Goal: Transaction & Acquisition: Purchase product/service

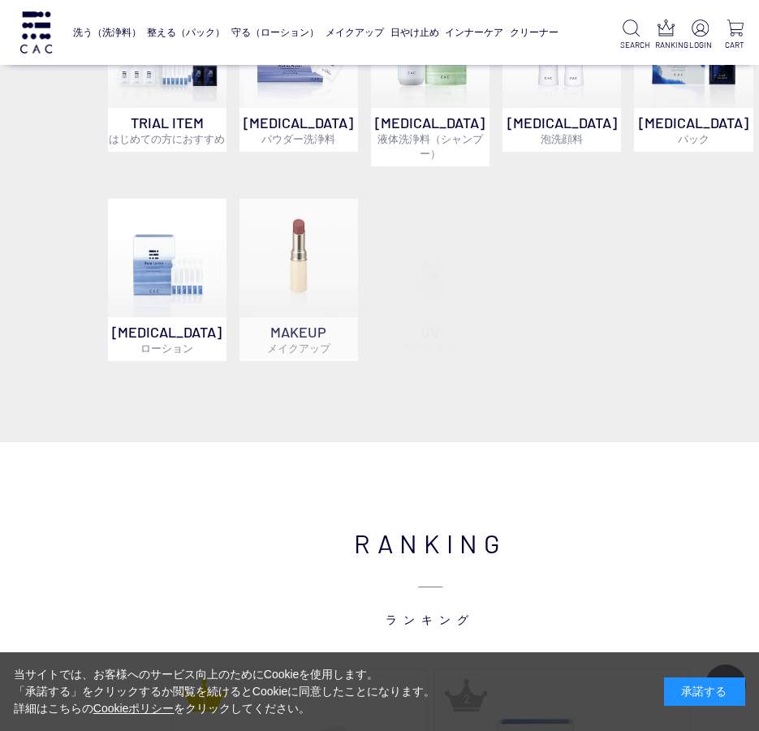
scroll to position [893, 0]
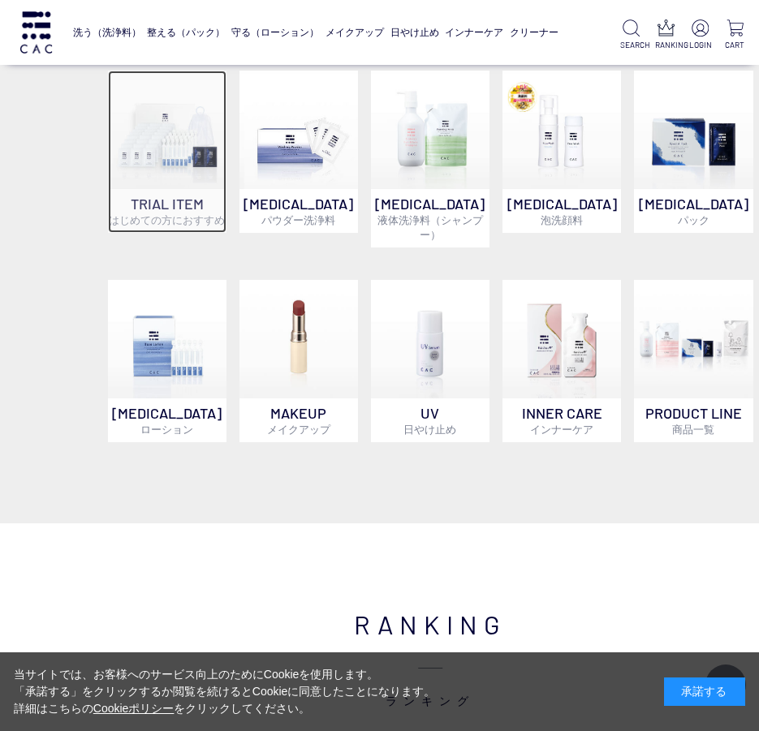
click at [162, 197] on p "TRIAL ITEM はじめての方におすすめ" at bounding box center [167, 211] width 118 height 44
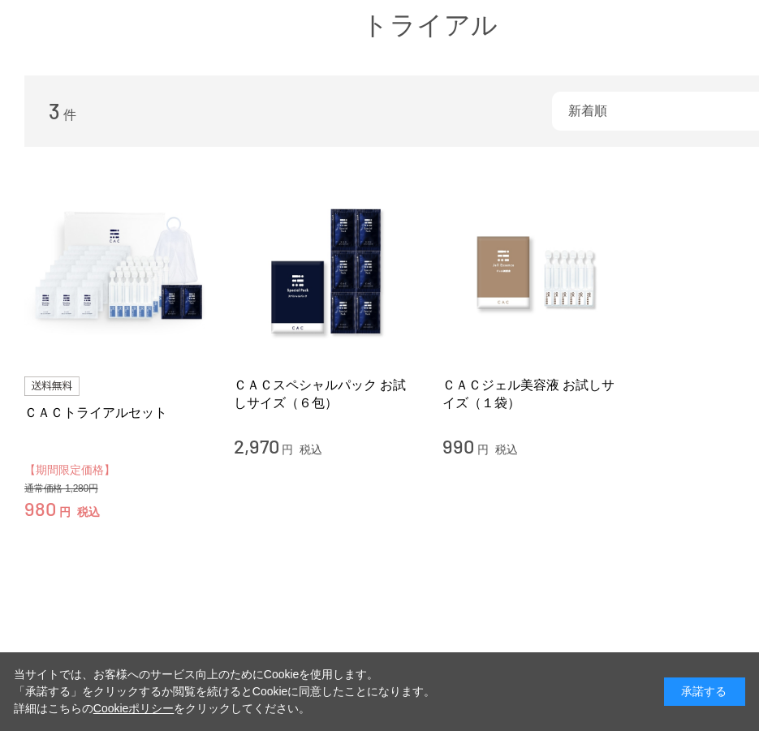
scroll to position [162, 0]
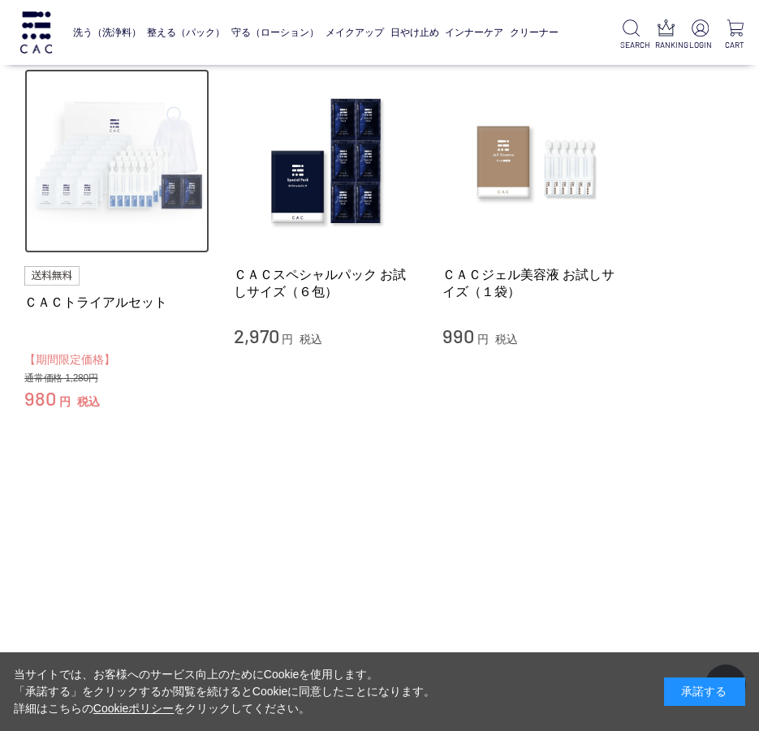
click at [107, 194] on img at bounding box center [116, 161] width 185 height 185
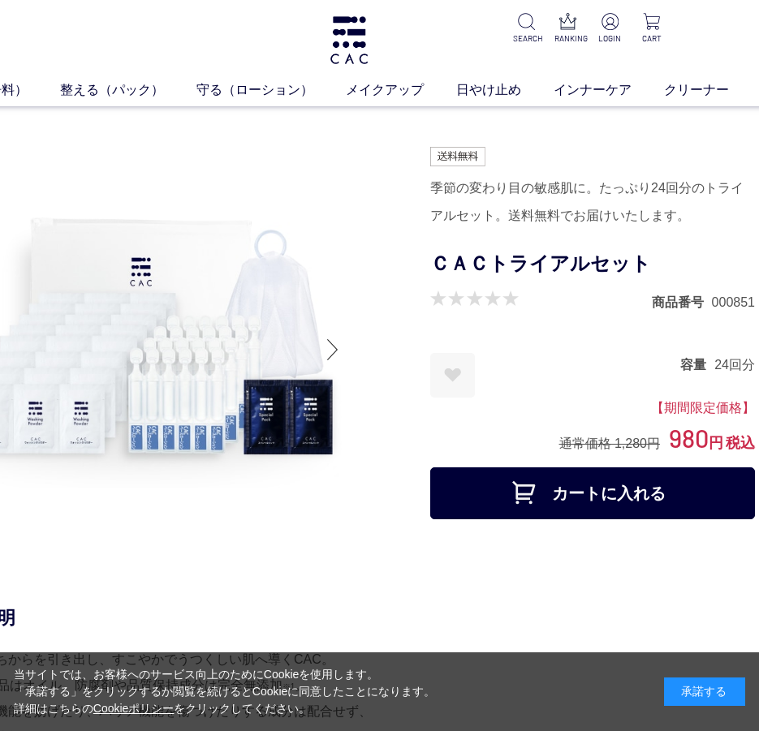
scroll to position [0, 101]
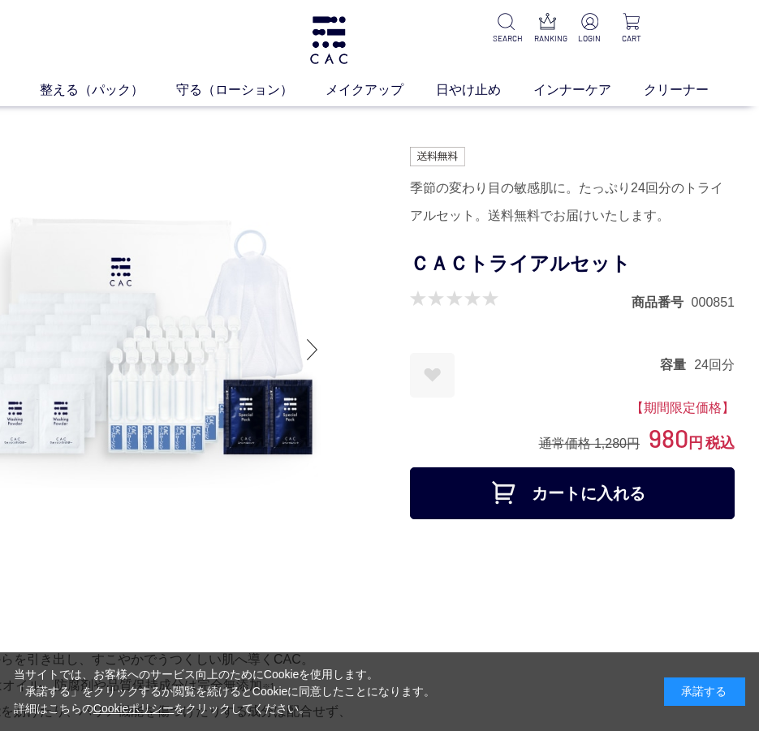
drag, startPoint x: 458, startPoint y: 377, endPoint x: 516, endPoint y: 373, distance: 57.8
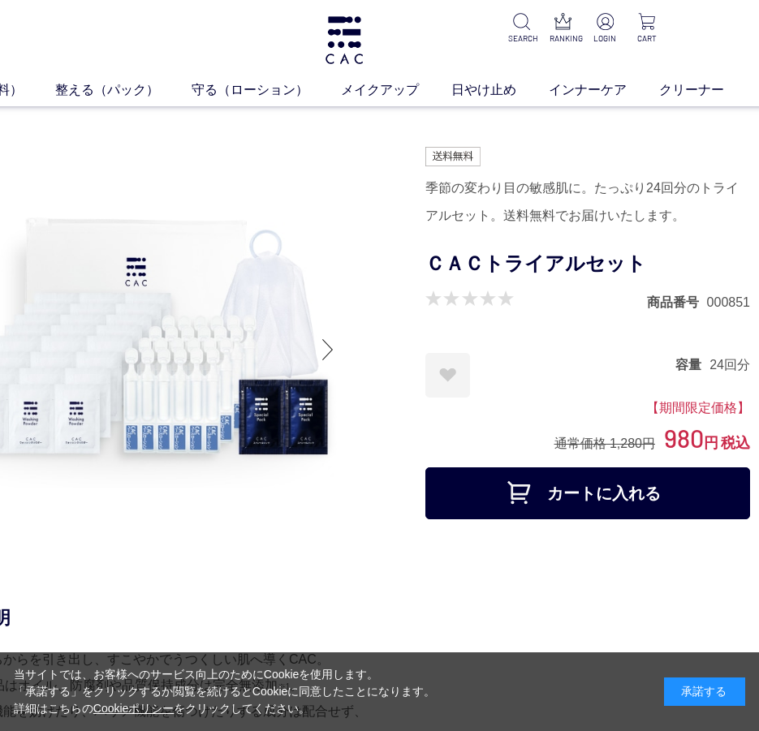
scroll to position [0, 0]
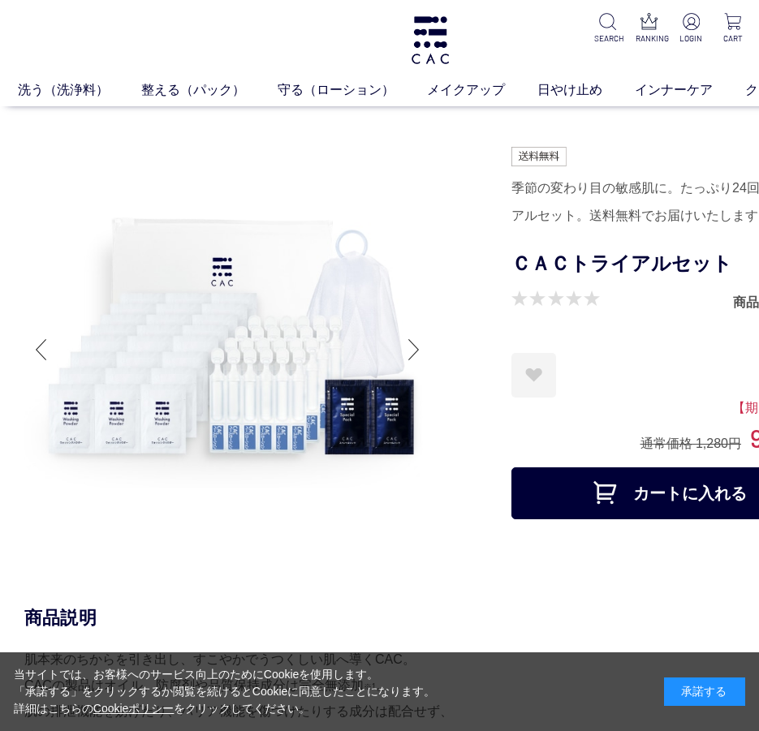
drag, startPoint x: 516, startPoint y: 373, endPoint x: 339, endPoint y: 361, distance: 177.3
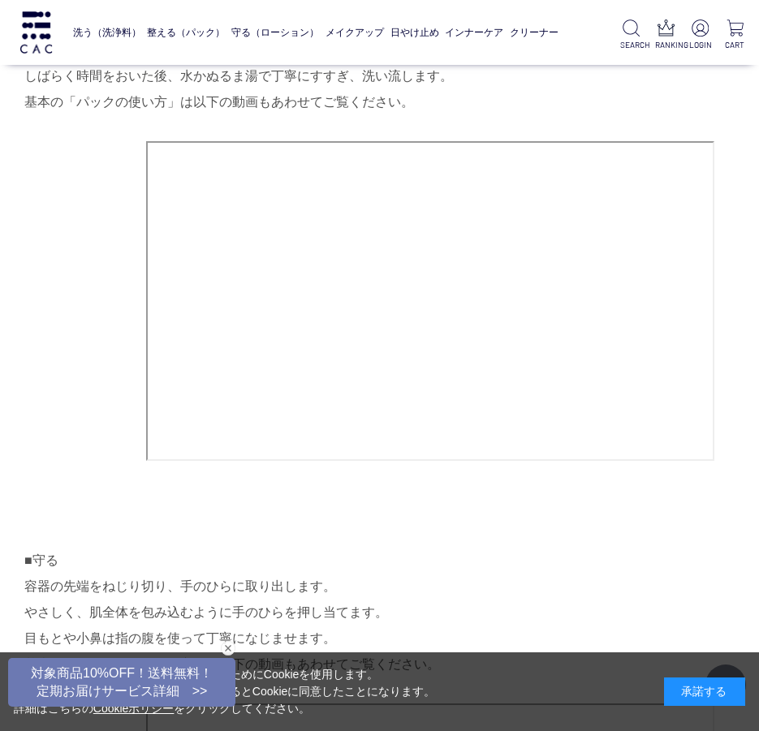
scroll to position [2353, 0]
